Goal: Transaction & Acquisition: Purchase product/service

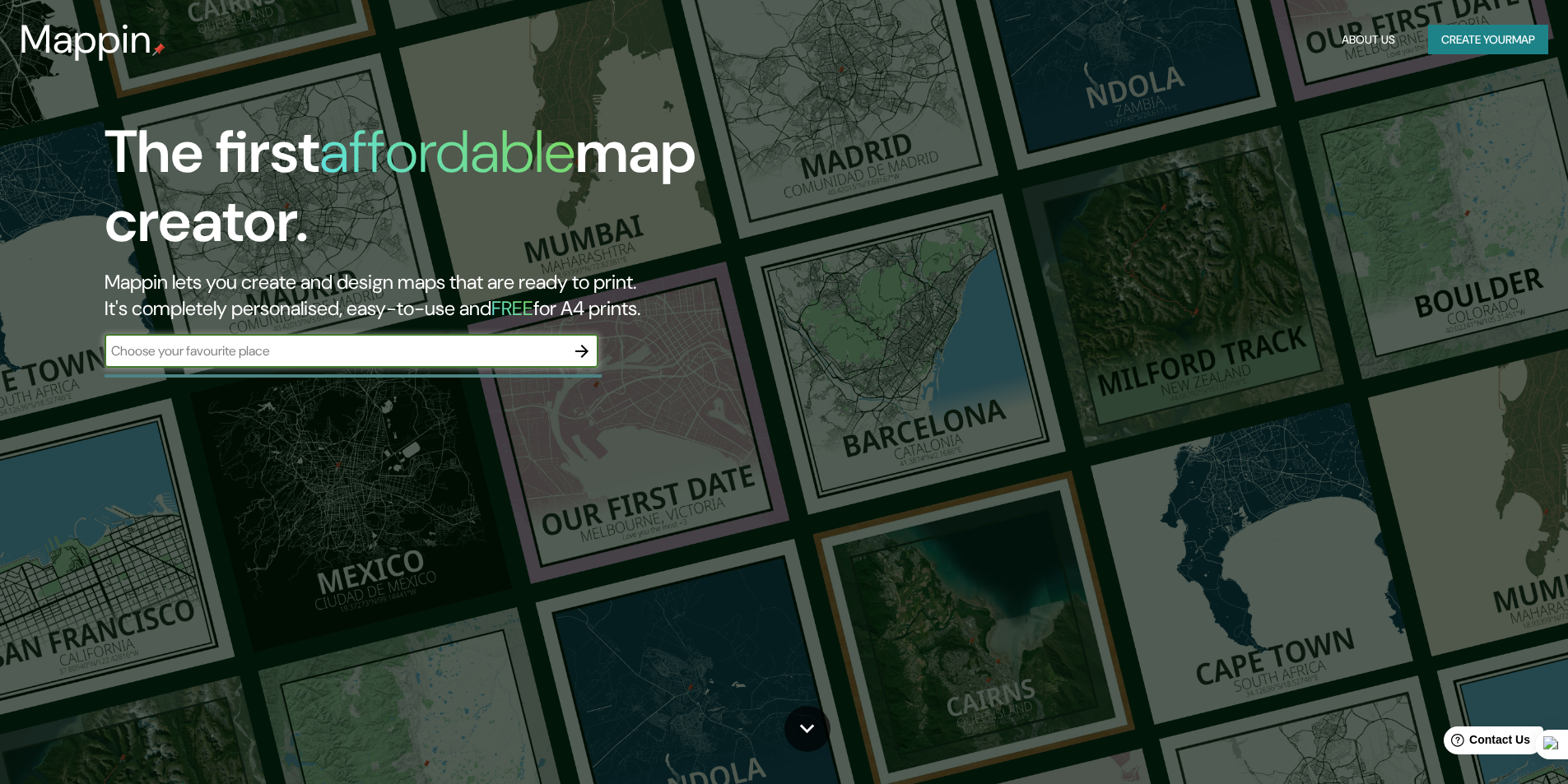
click at [1529, 50] on button "Create your map" at bounding box center [1488, 40] width 120 height 30
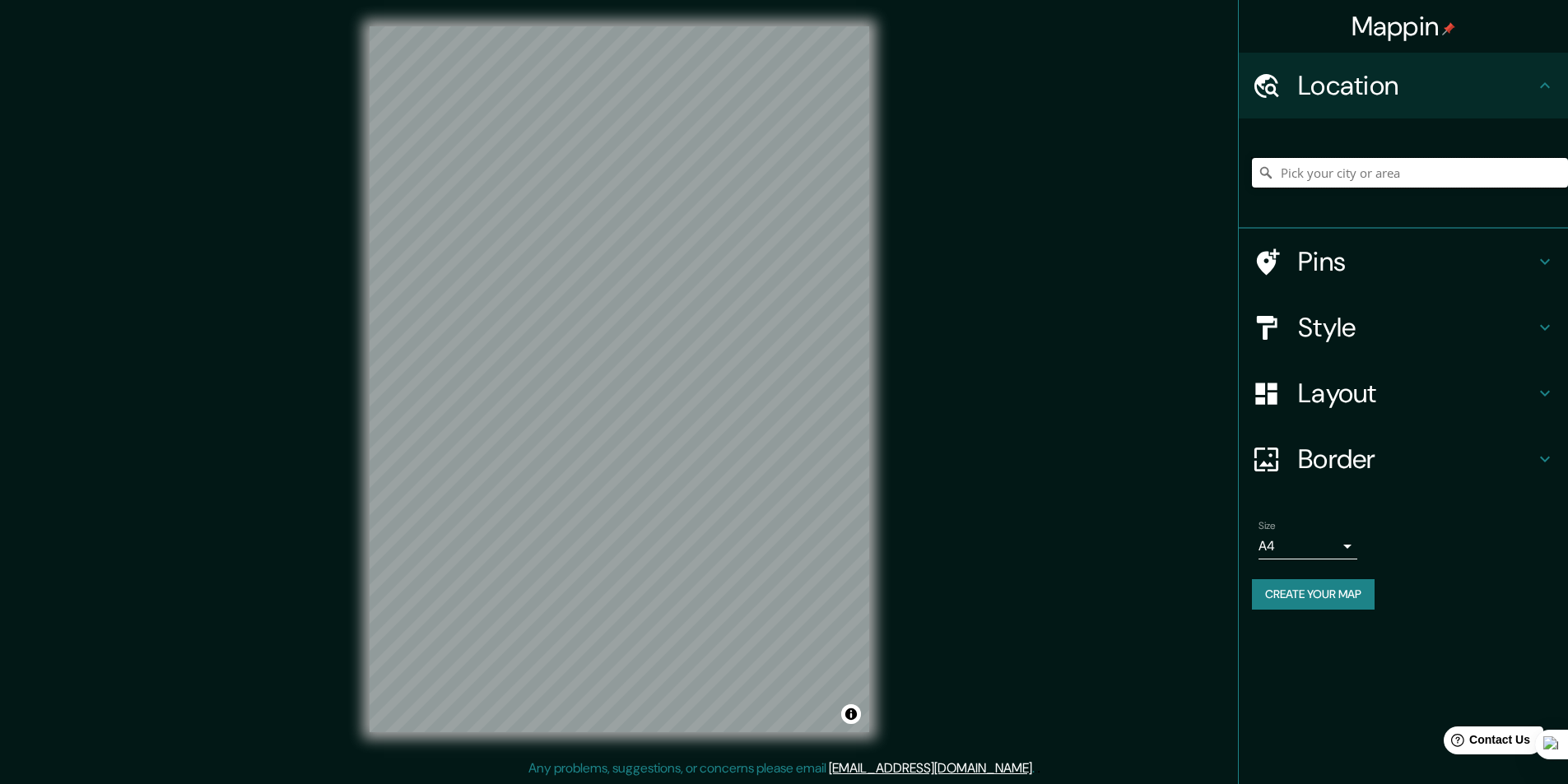
click at [1423, 179] on input "Pick your city or area" at bounding box center [1410, 172] width 316 height 29
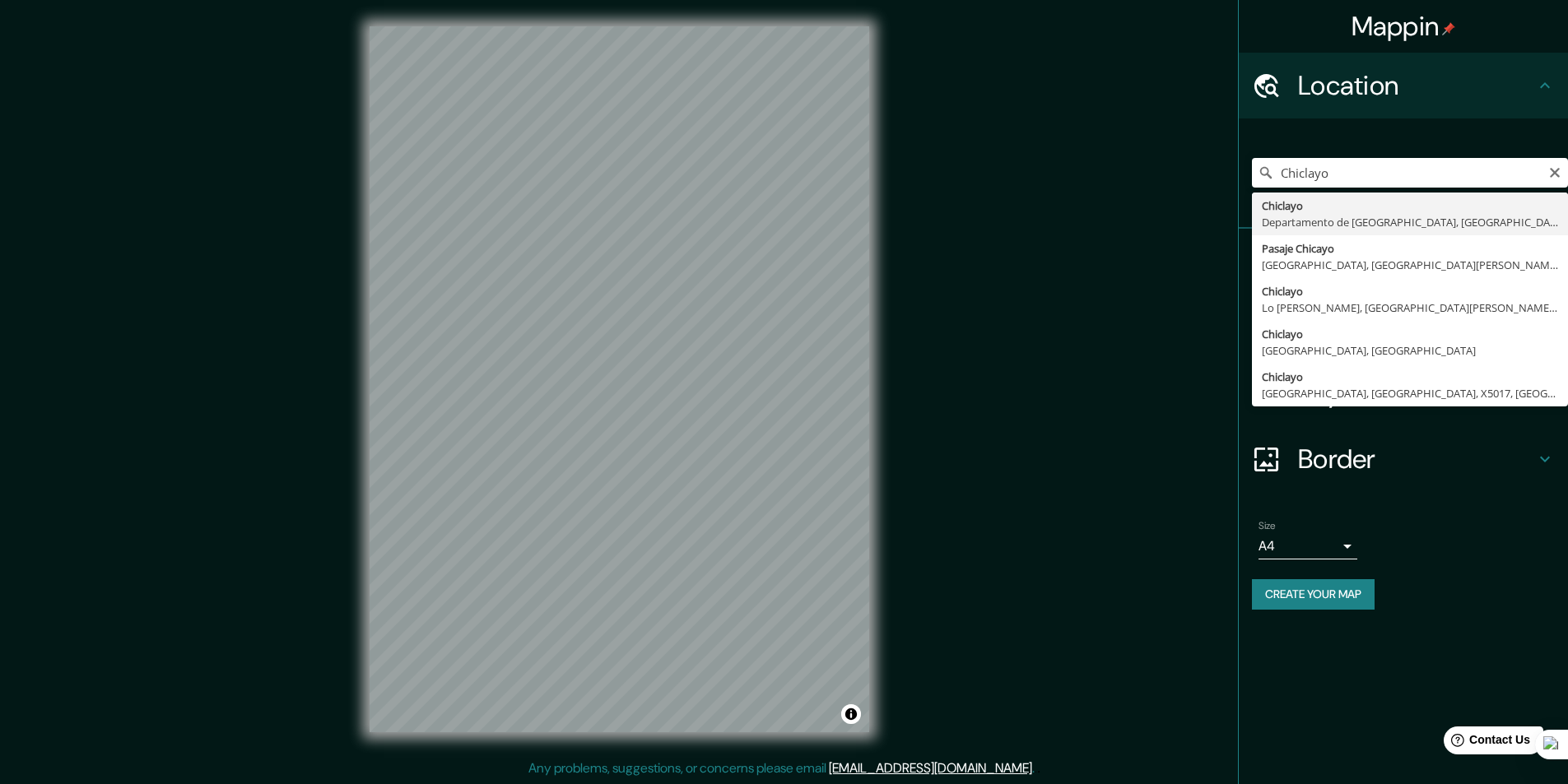
type input "Chiclayo, Departamento de [GEOGRAPHIC_DATA], [GEOGRAPHIC_DATA]"
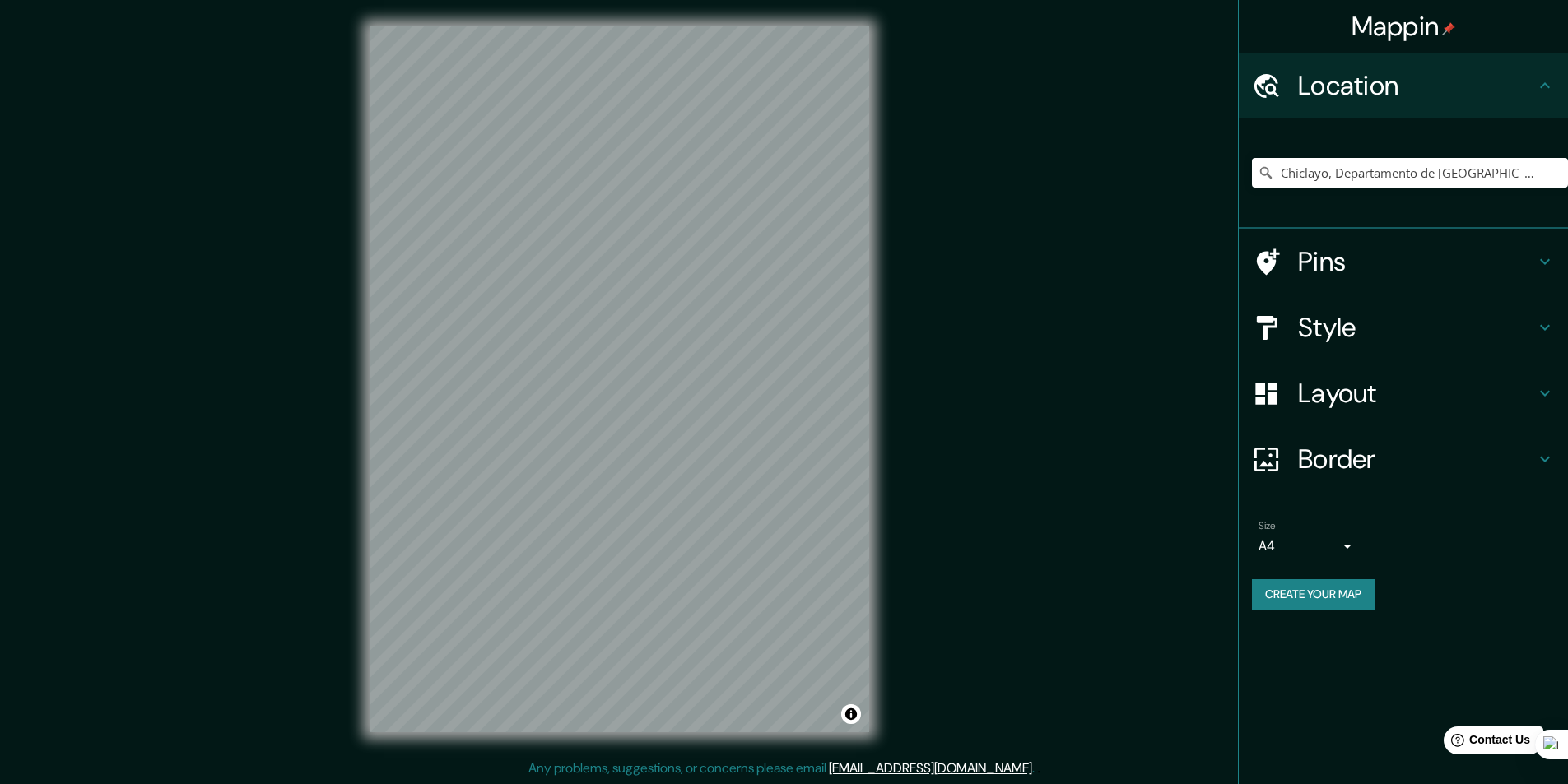
click at [943, 452] on div "Mappin Location [GEOGRAPHIC_DATA], [GEOGRAPHIC_DATA], [GEOGRAPHIC_DATA] Pins St…" at bounding box center [784, 392] width 1568 height 785
click at [1365, 319] on h4 "Style" at bounding box center [1416, 327] width 237 height 33
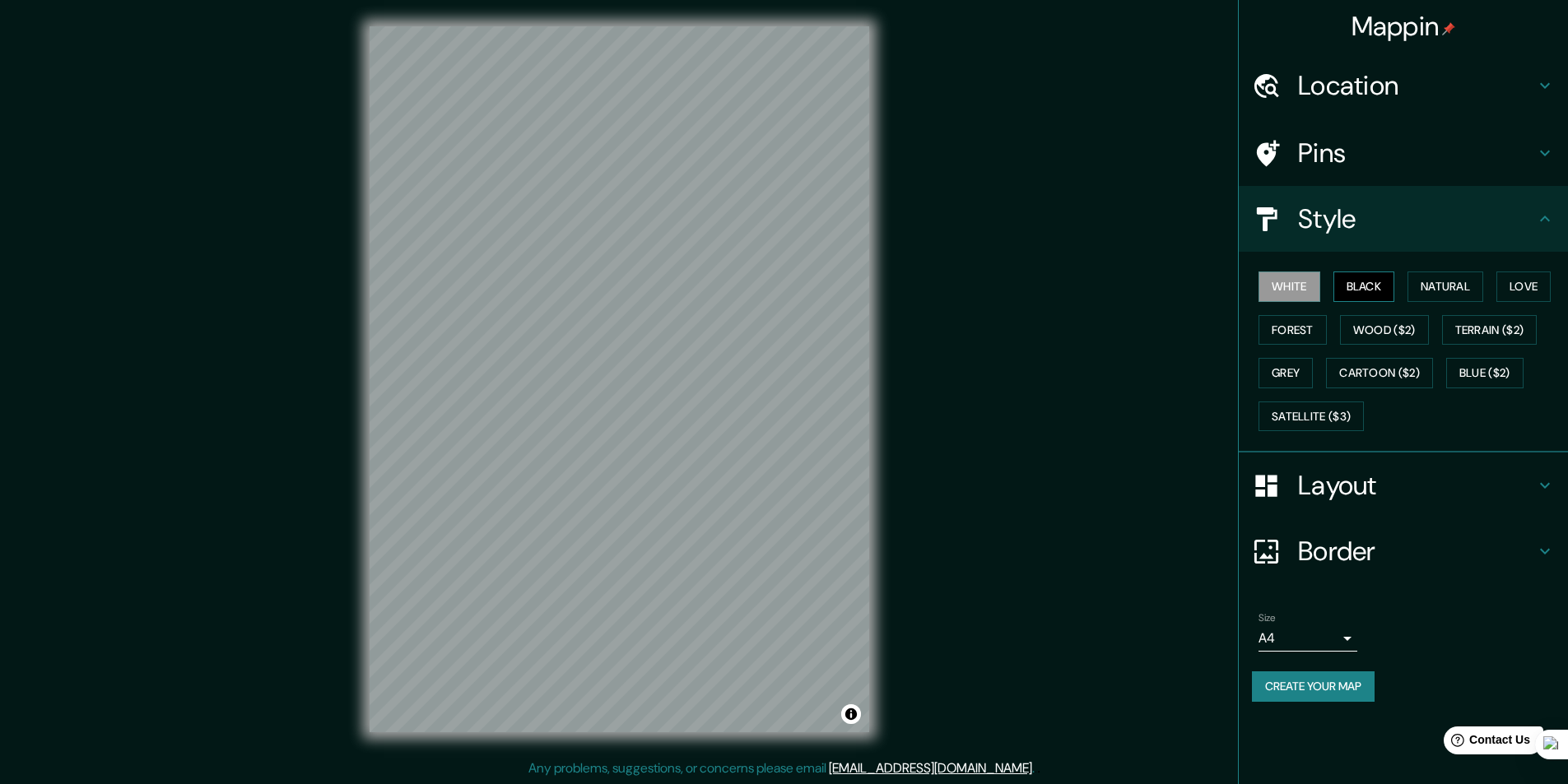
click at [1352, 295] on button "Black" at bounding box center [1363, 286] width 61 height 30
click at [1461, 288] on button "Natural" at bounding box center [1445, 286] width 75 height 30
click at [1527, 287] on button "Love" at bounding box center [1524, 286] width 55 height 30
click at [1306, 327] on button "Forest" at bounding box center [1293, 330] width 68 height 30
click at [1300, 364] on button "Grey" at bounding box center [1286, 373] width 55 height 30
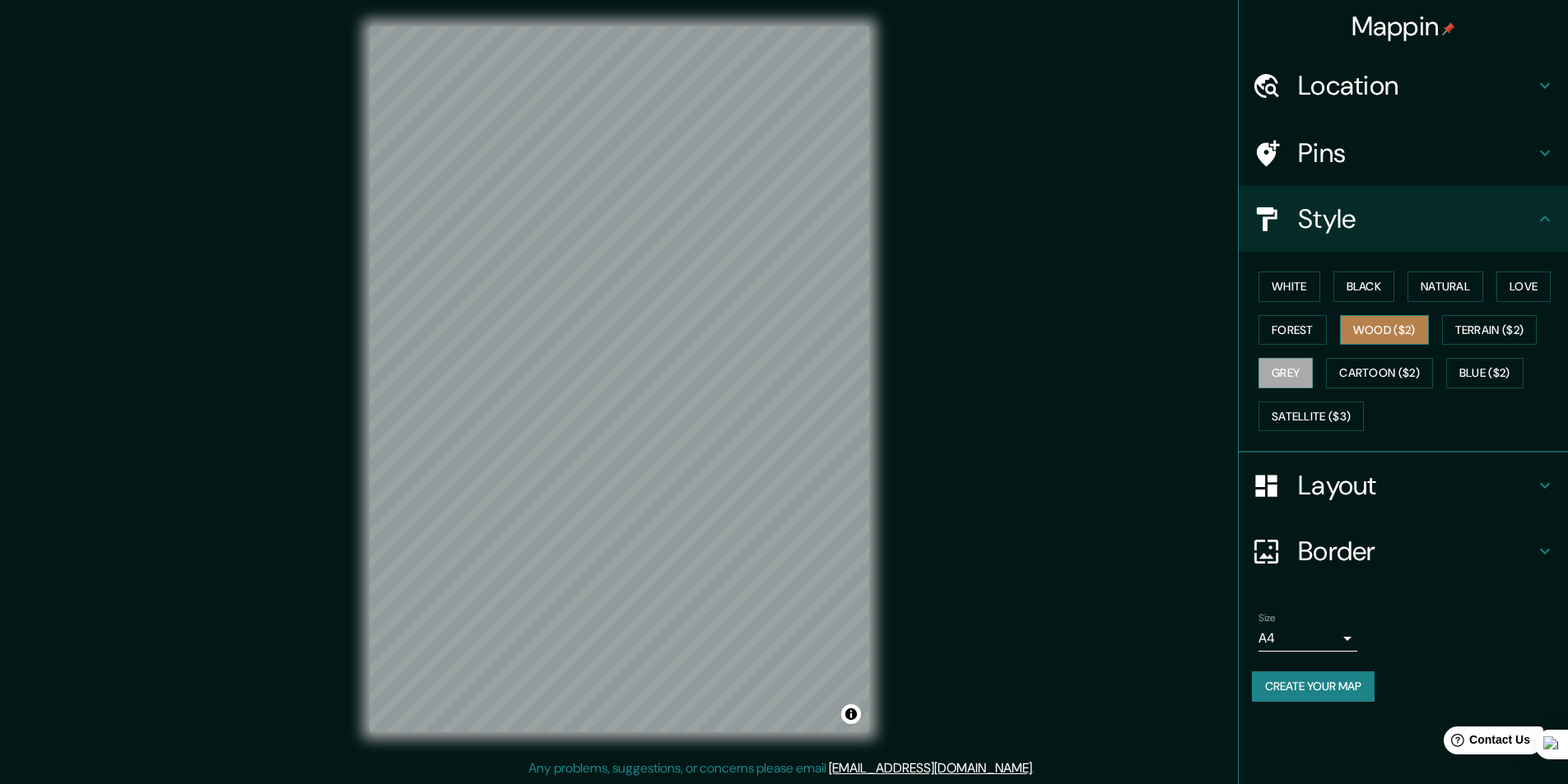
click at [1377, 323] on button "Wood ($2)" at bounding box center [1384, 330] width 89 height 30
click at [1484, 320] on button "Terrain ($2)" at bounding box center [1490, 330] width 95 height 30
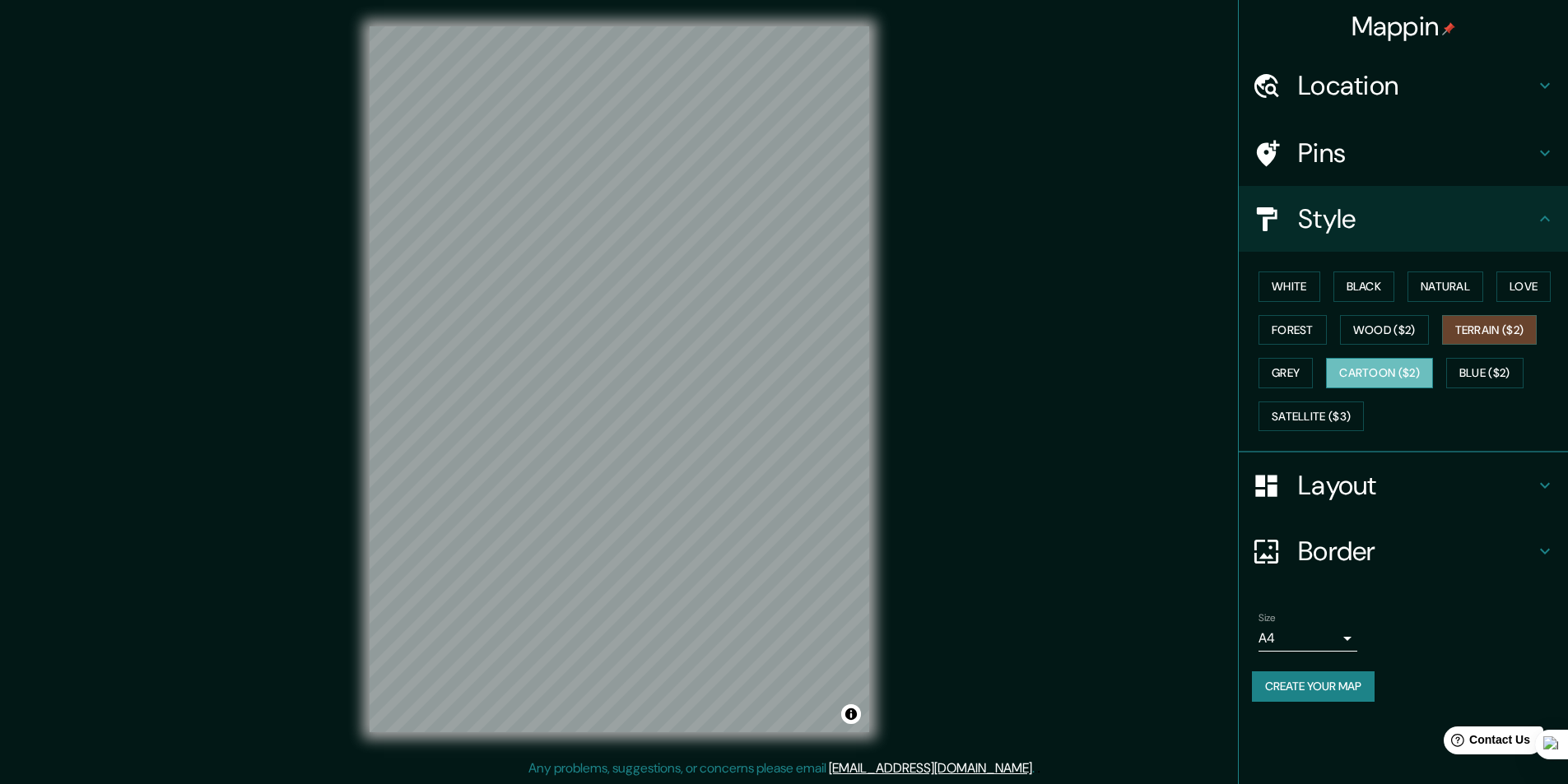
click at [1403, 372] on button "Cartoon ($2)" at bounding box center [1378, 373] width 107 height 30
click at [1502, 369] on button "Blue ($2)" at bounding box center [1485, 373] width 77 height 30
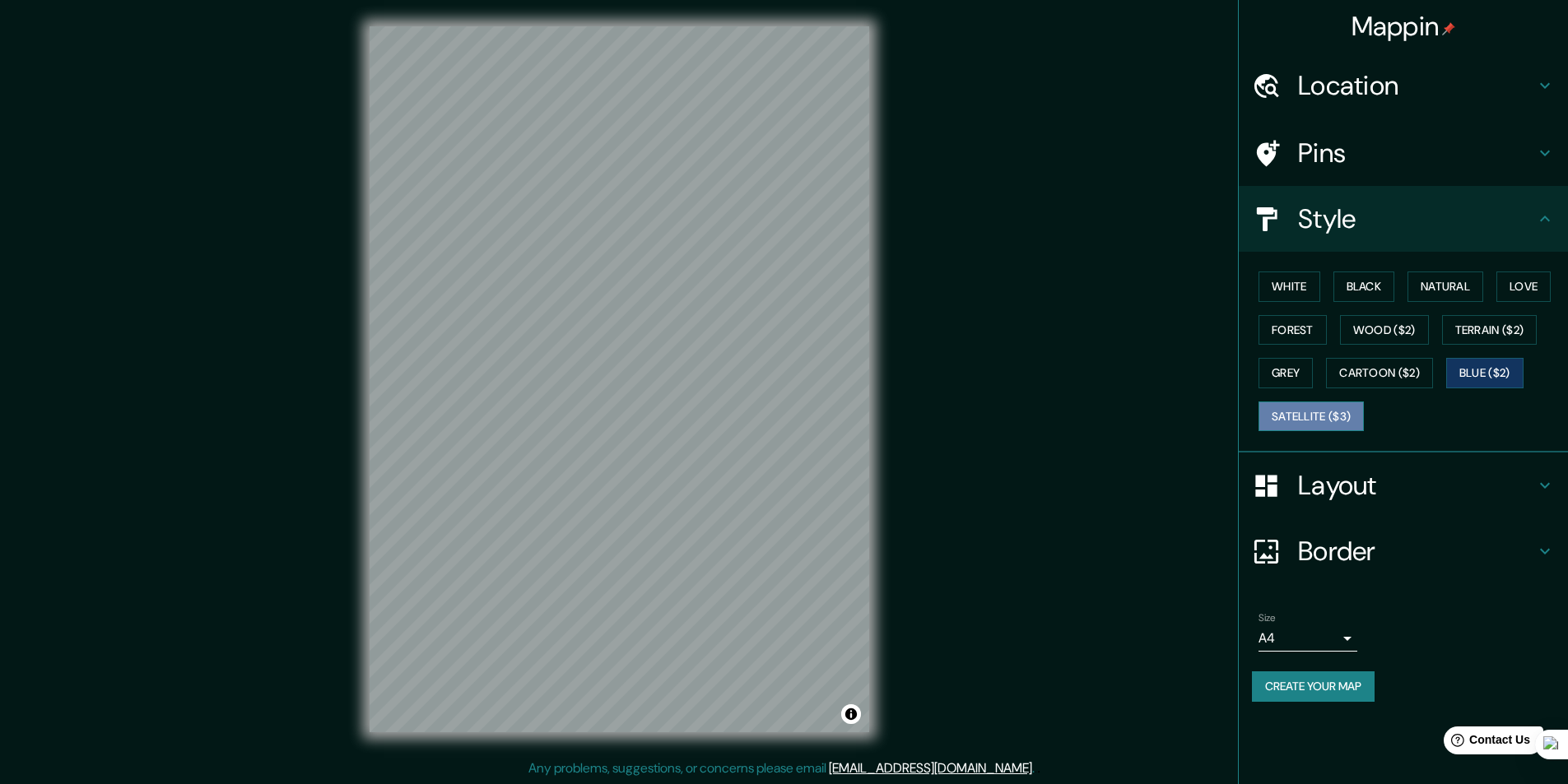
click at [1325, 423] on button "Satellite ($3)" at bounding box center [1312, 416] width 106 height 30
click at [1371, 284] on button "Black" at bounding box center [1363, 286] width 61 height 30
click at [1453, 285] on button "Natural" at bounding box center [1445, 286] width 75 height 30
click at [1530, 289] on button "Love" at bounding box center [1524, 286] width 55 height 30
click at [1309, 335] on button "Forest" at bounding box center [1293, 330] width 68 height 30
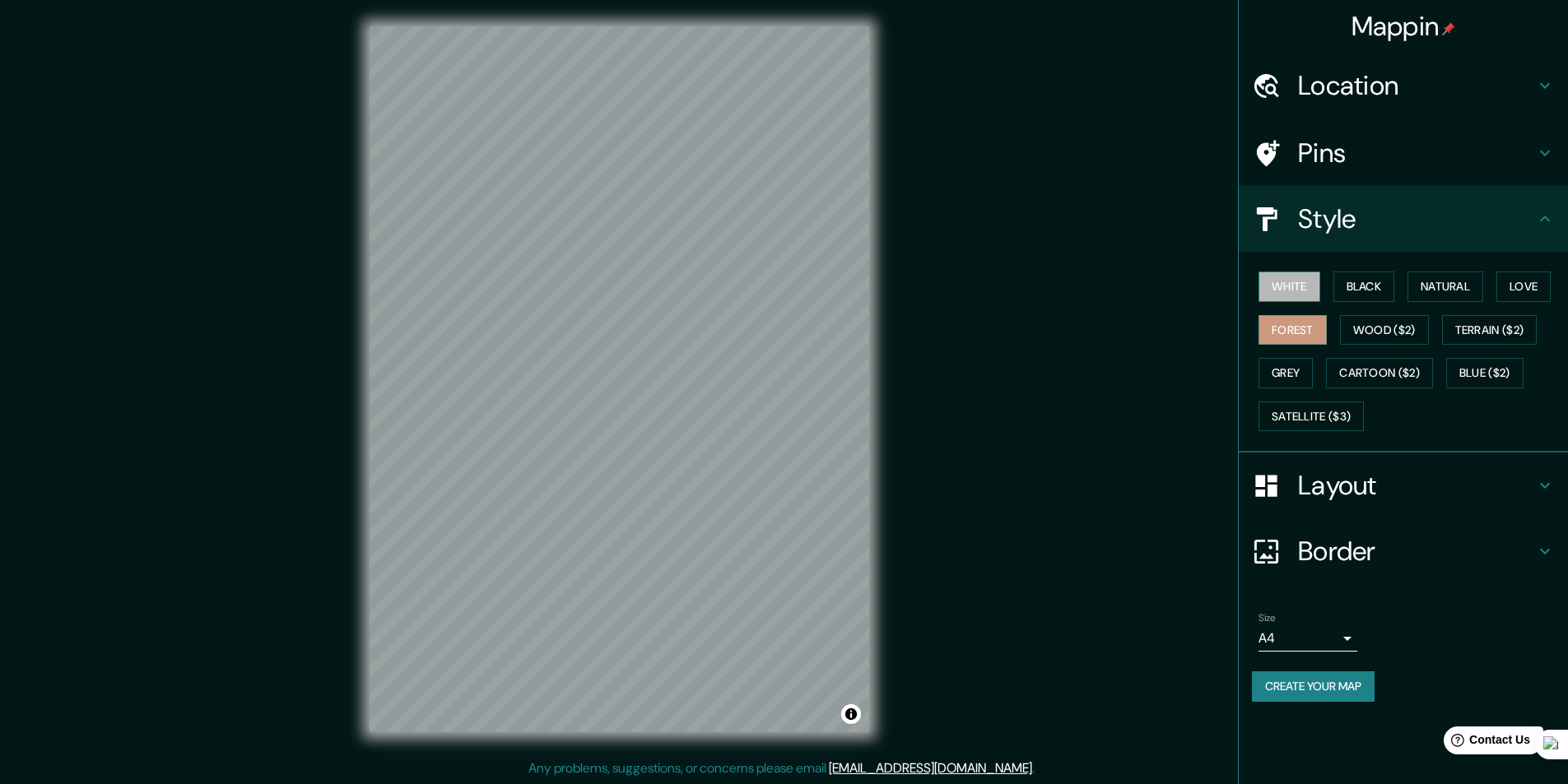
click at [1317, 279] on button "White" at bounding box center [1289, 286] width 61 height 30
click at [1371, 282] on button "Black" at bounding box center [1363, 286] width 61 height 30
click at [1055, 365] on div "Mappin Location [GEOGRAPHIC_DATA], [GEOGRAPHIC_DATA], [GEOGRAPHIC_DATA] Pins St…" at bounding box center [784, 392] width 1568 height 785
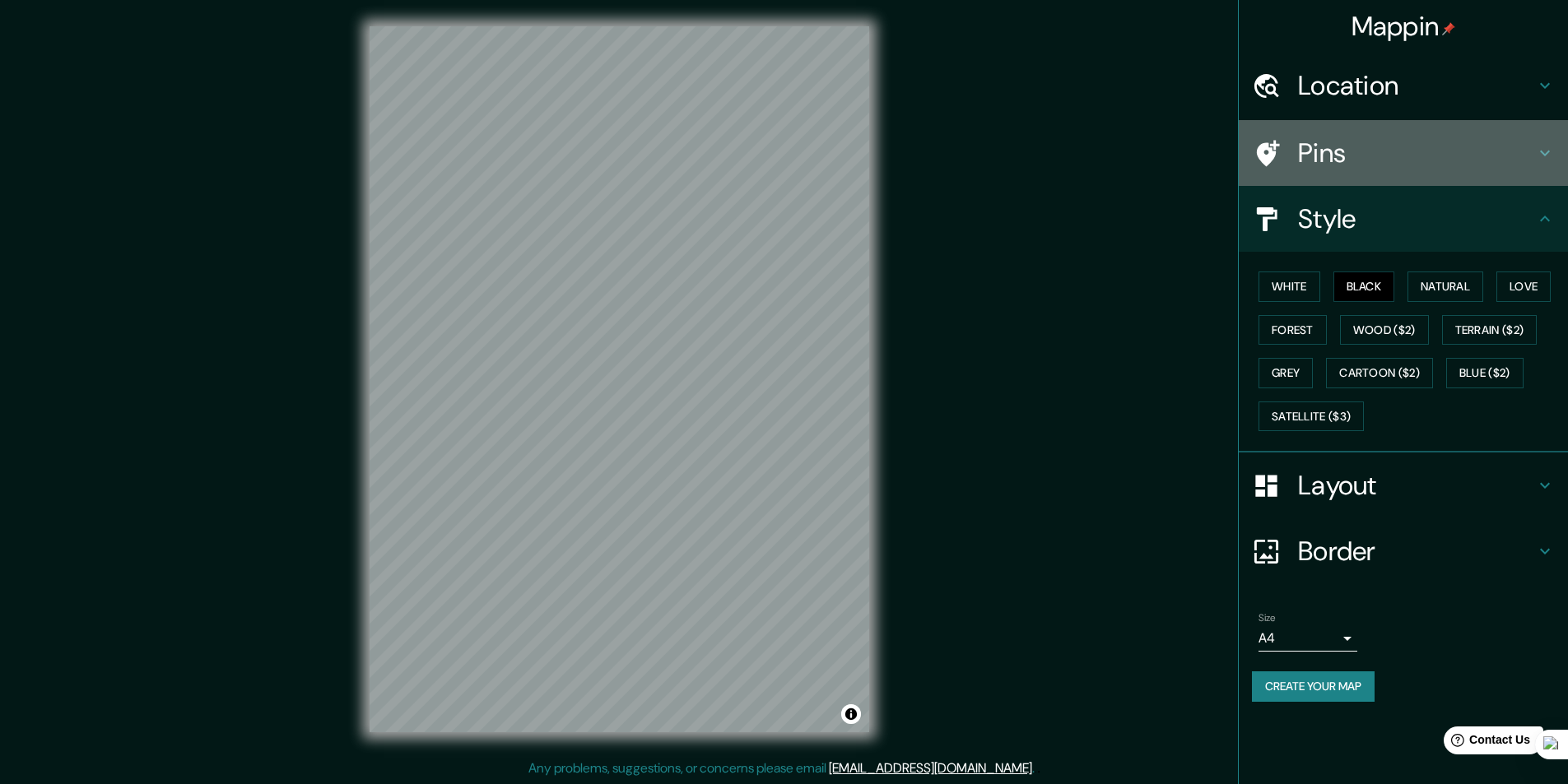
click at [1359, 165] on h4 "Pins" at bounding box center [1416, 153] width 237 height 33
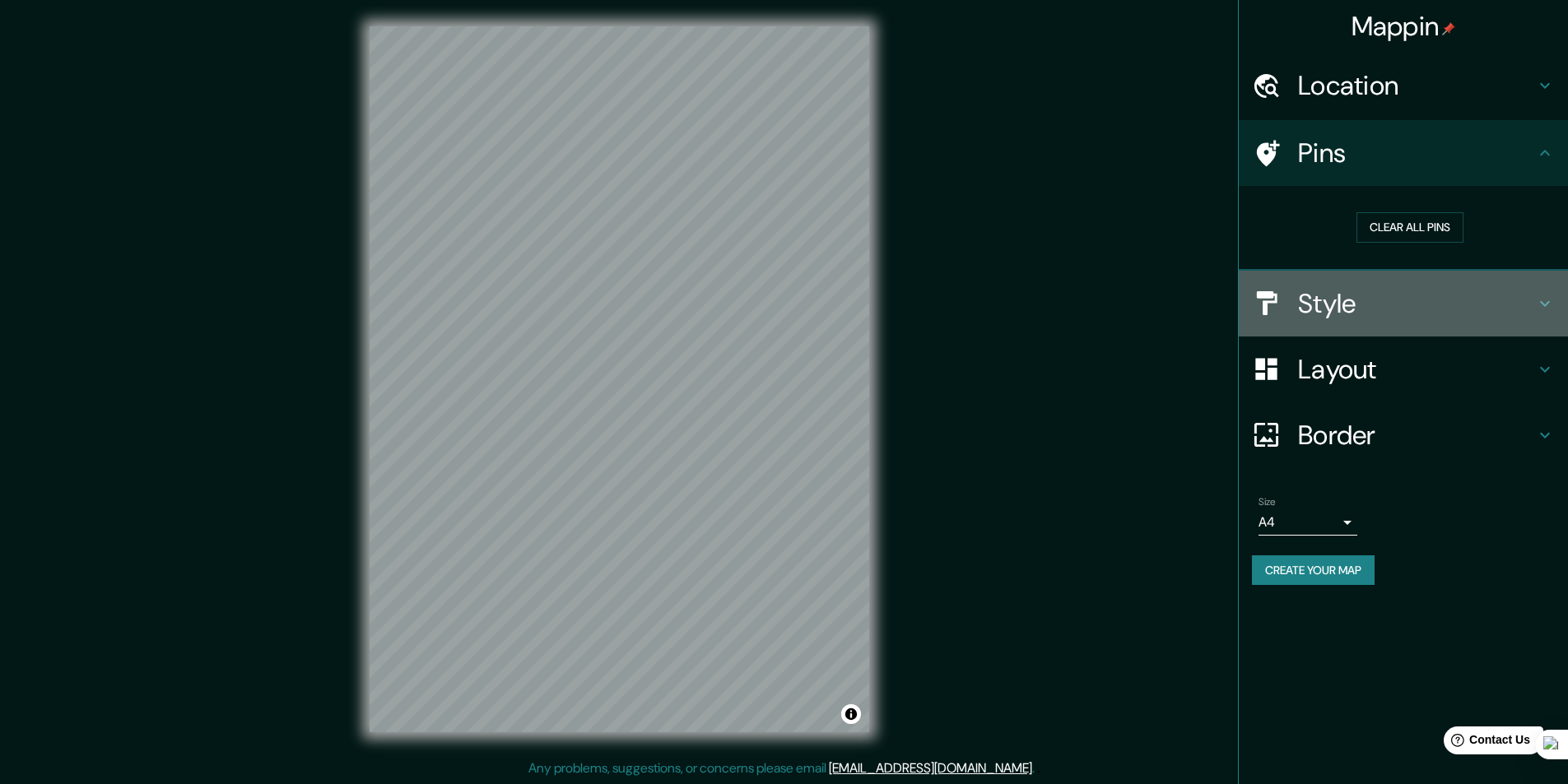
click at [1360, 306] on h4 "Style" at bounding box center [1416, 303] width 237 height 33
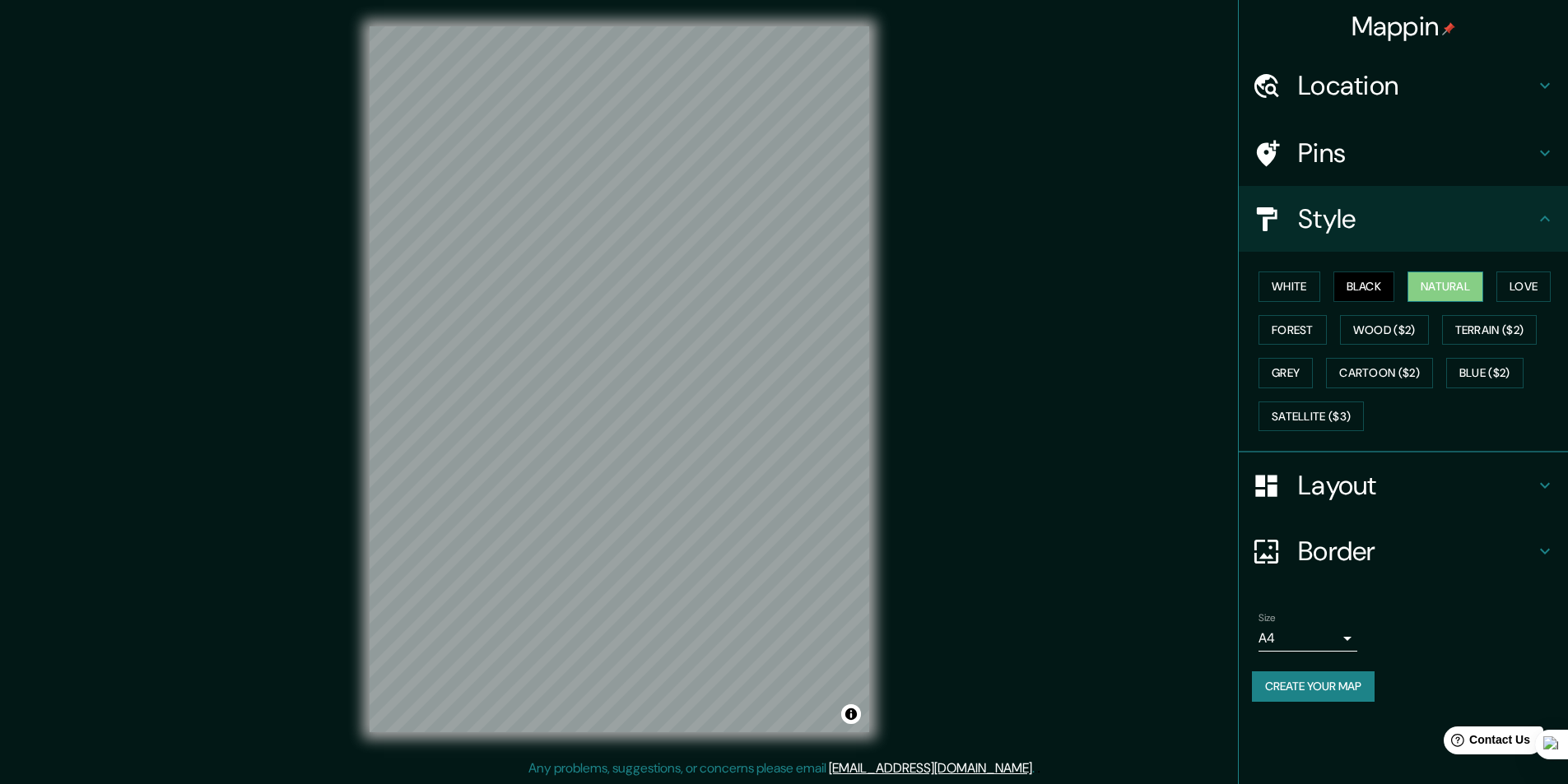
click at [1447, 275] on button "Natural" at bounding box center [1445, 286] width 75 height 30
click at [1548, 287] on button "Love" at bounding box center [1524, 286] width 55 height 30
click at [1309, 278] on button "White" at bounding box center [1289, 286] width 61 height 30
click at [1301, 322] on button "Forest" at bounding box center [1293, 330] width 68 height 30
click at [1294, 344] on button "Forest" at bounding box center [1293, 330] width 68 height 30
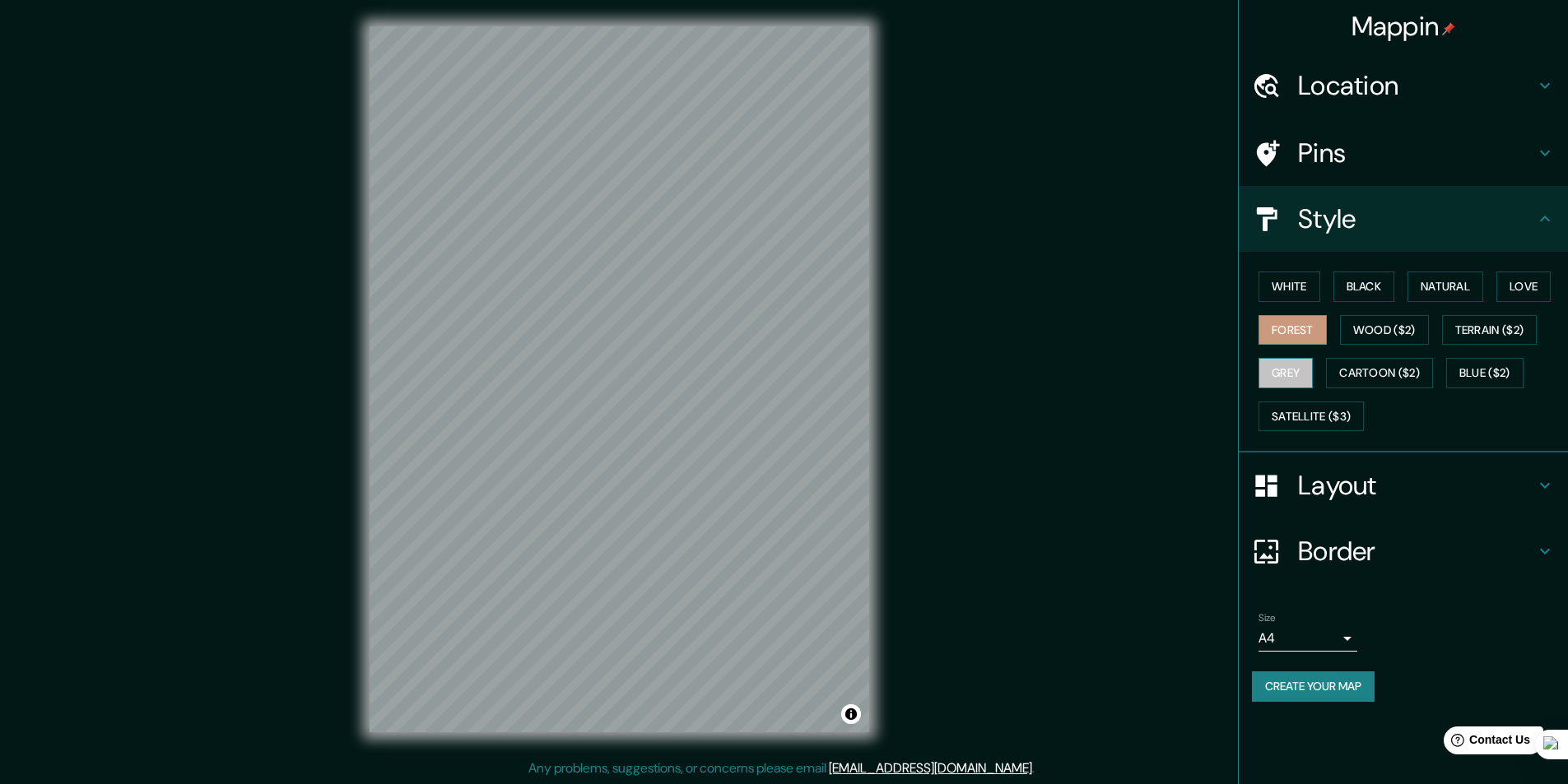
click at [1293, 368] on button "Grey" at bounding box center [1286, 373] width 55 height 30
